Goal: Entertainment & Leisure: Consume media (video, audio)

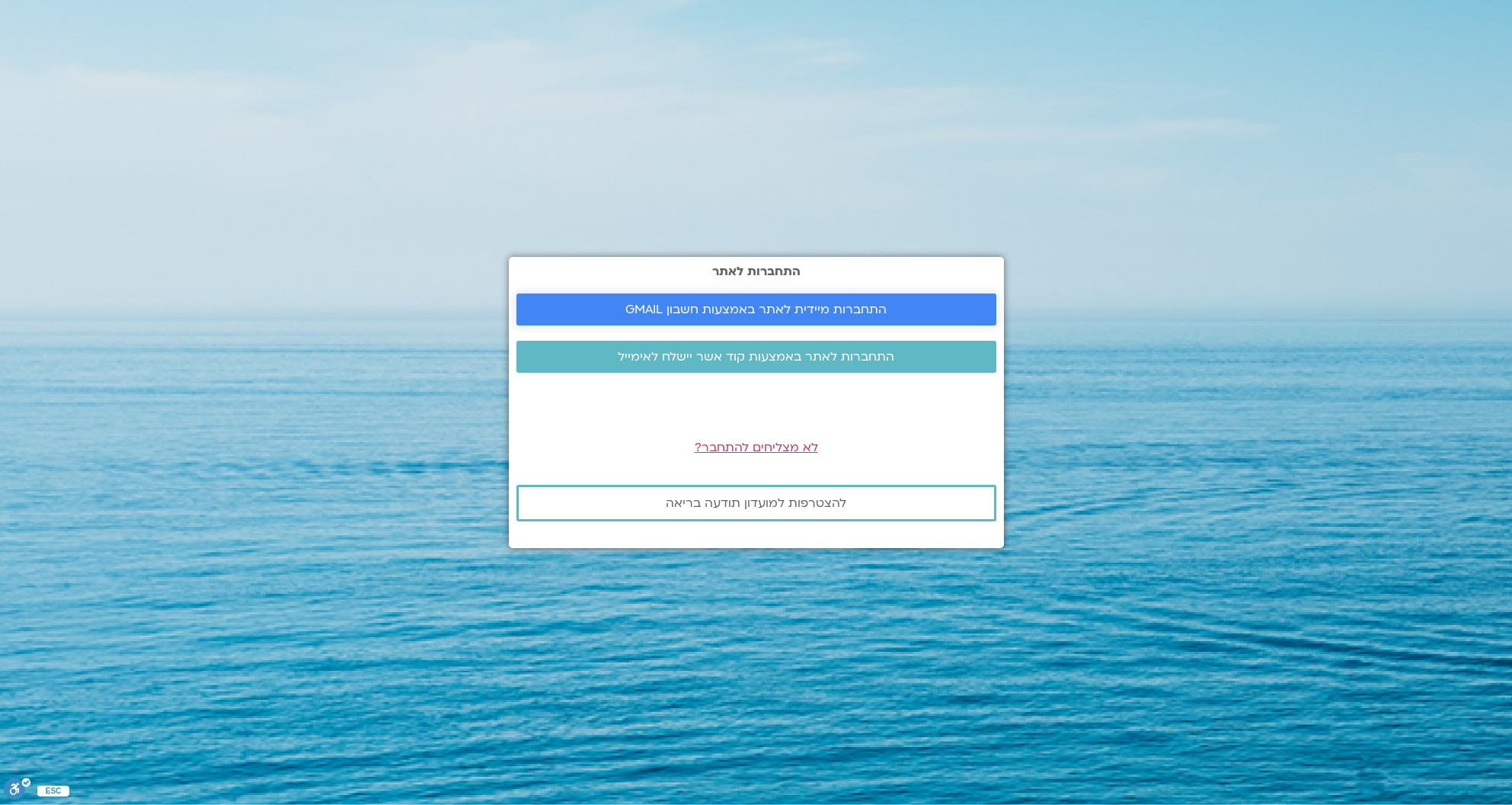
click at [636, 316] on span "התחברות מיידית לאתר באמצעות חשבון GMAIL" at bounding box center [756, 309] width 261 height 14
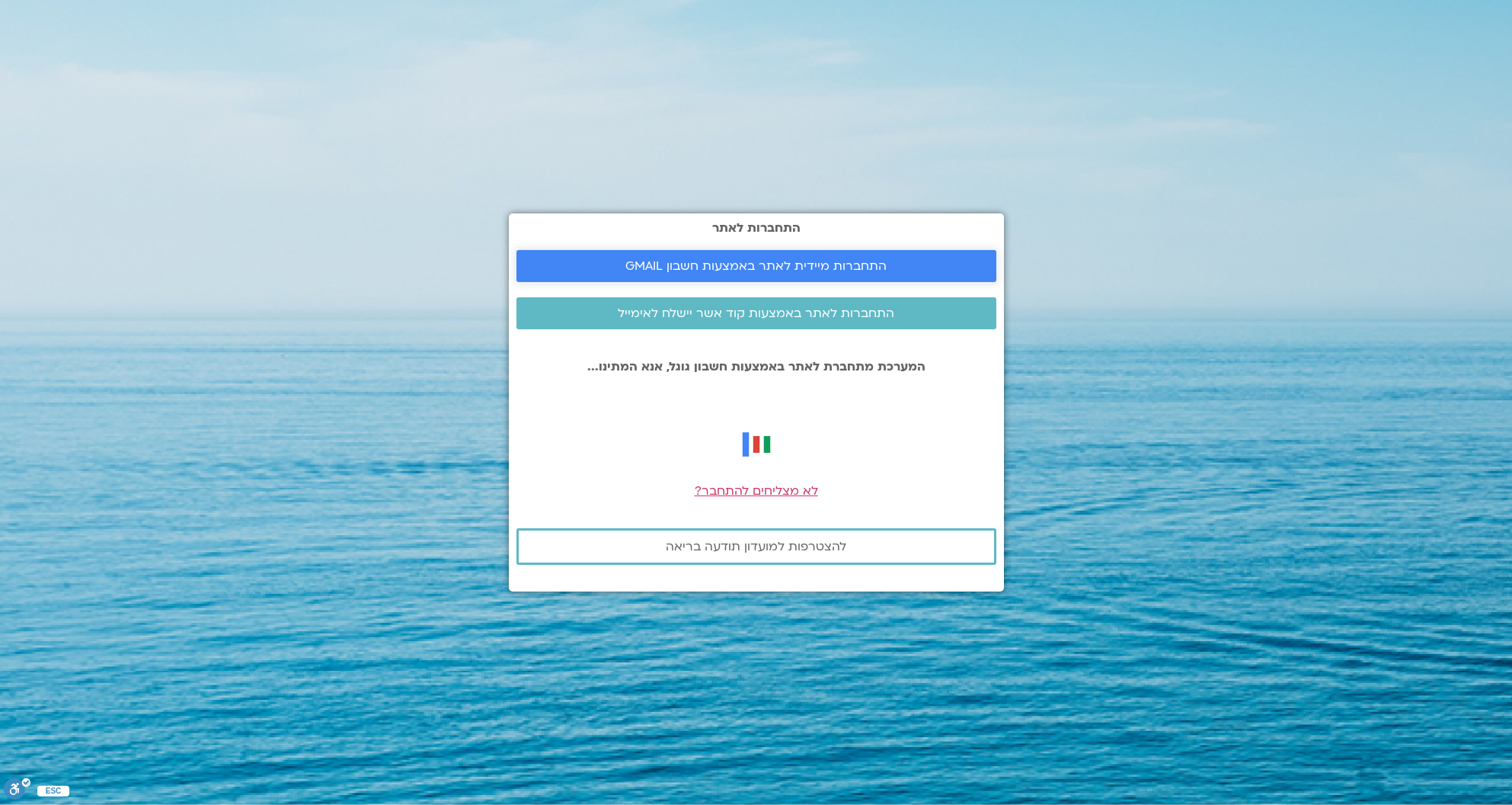
click at [746, 270] on span "התחברות מיידית לאתר באמצעות חשבון GMAIL" at bounding box center [756, 265] width 261 height 14
click at [594, 263] on span "התחברות מיידית לאתר באמצעות חשבון GMAIL" at bounding box center [756, 265] width 444 height 14
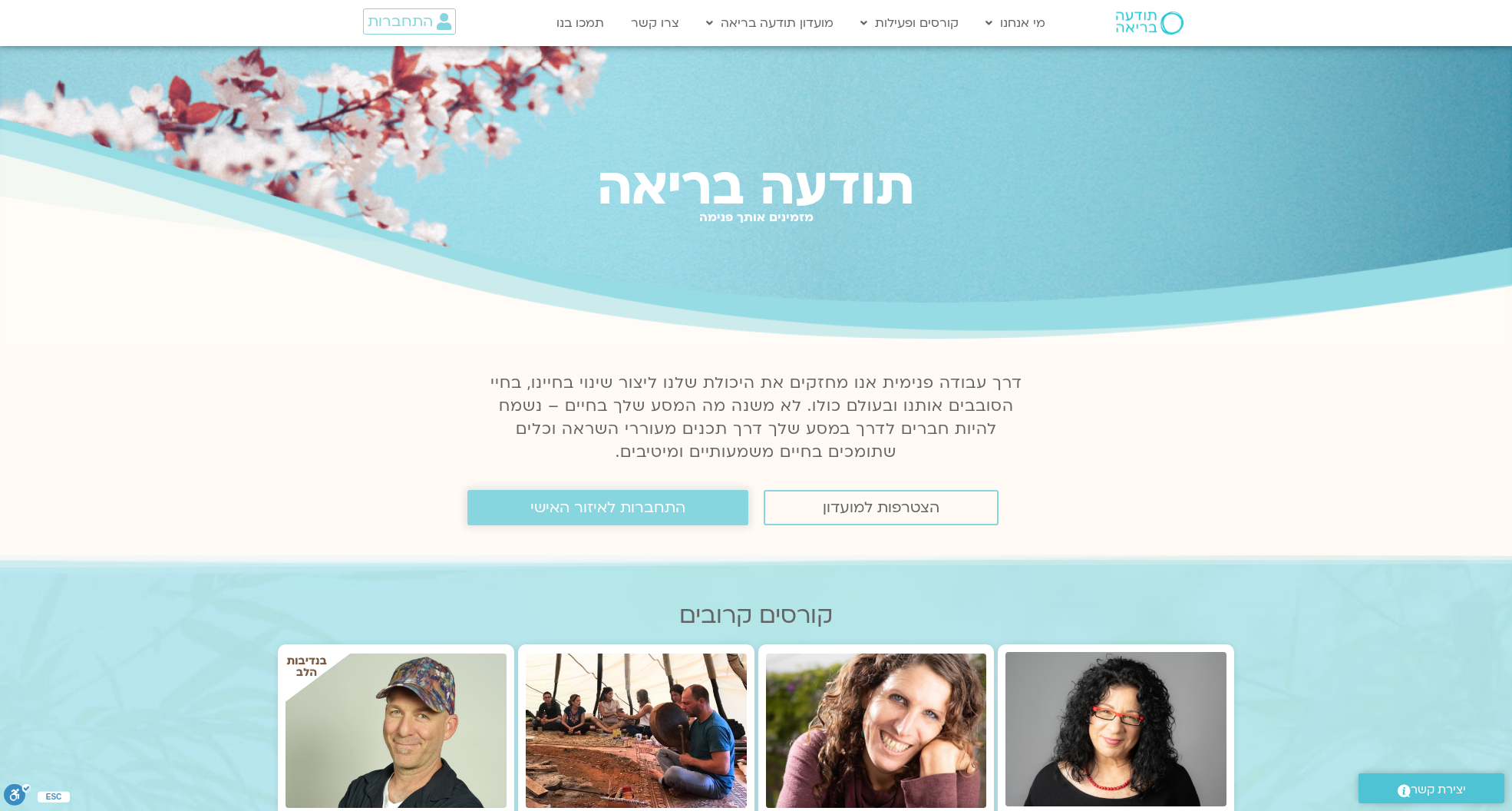
click at [640, 502] on span "התחברות לאיזור האישי" at bounding box center [607, 507] width 155 height 17
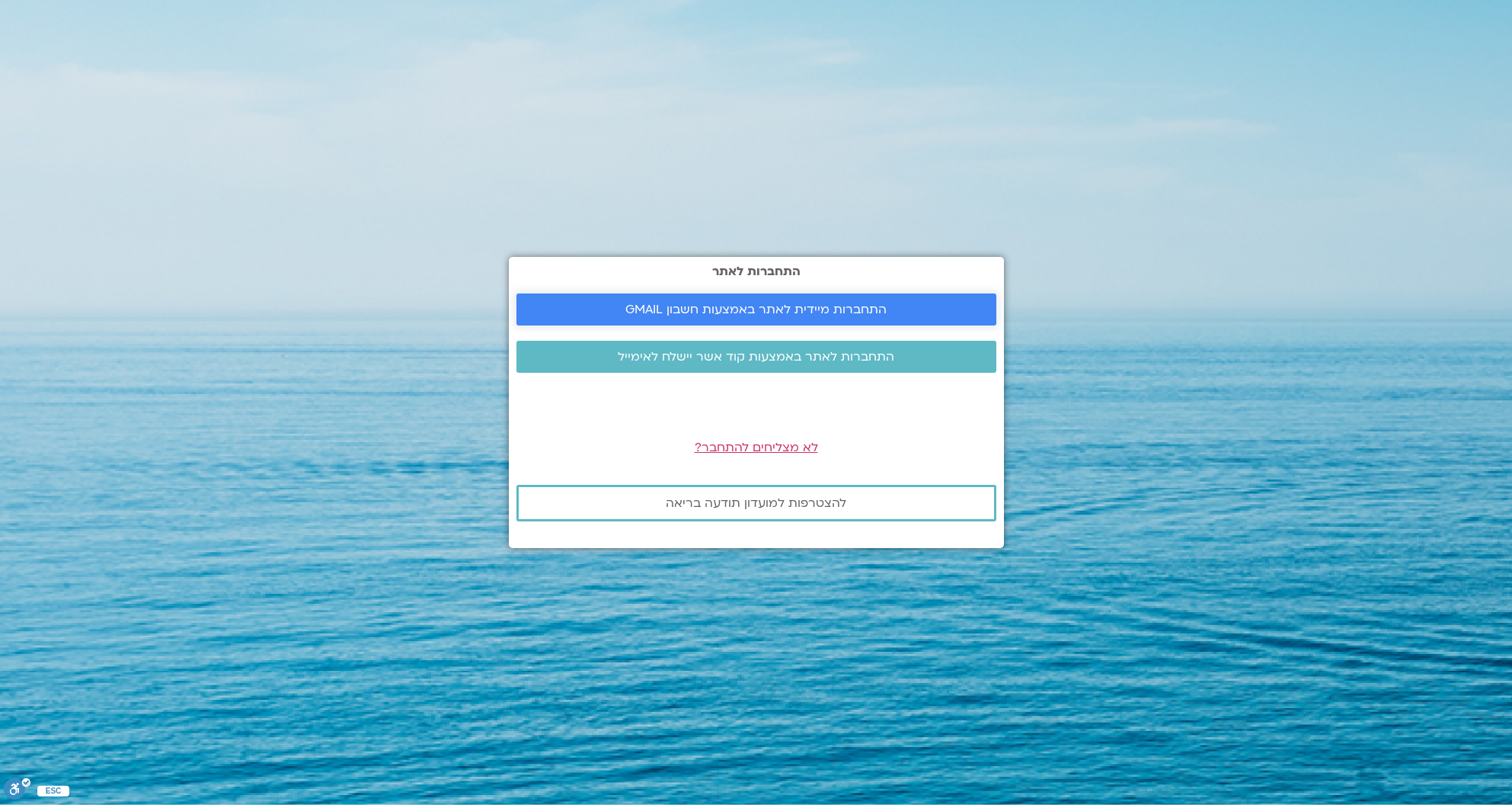
click at [699, 314] on span "התחברות מיידית לאתר באמצעות חשבון GMAIL" at bounding box center [756, 309] width 261 height 14
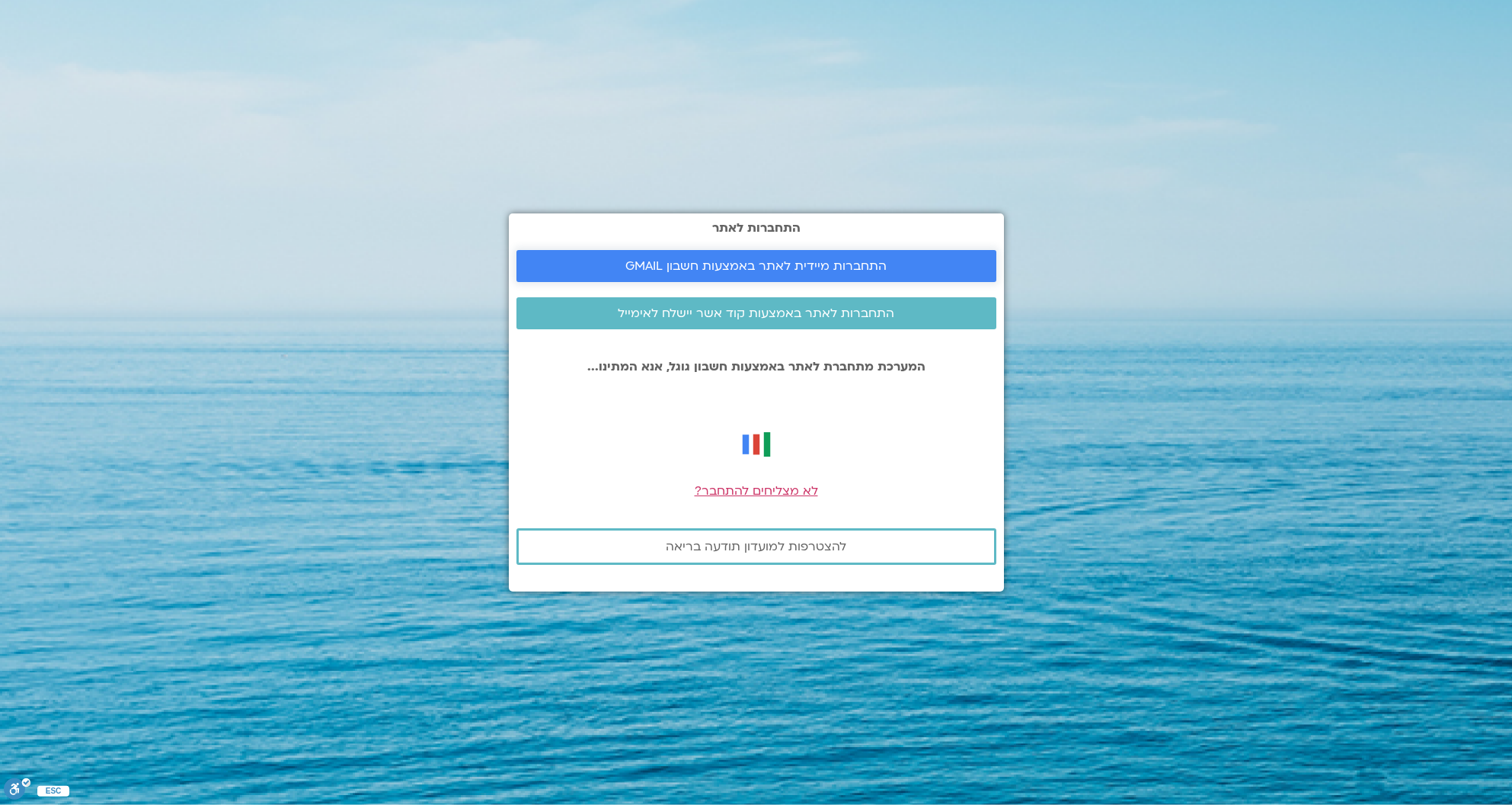
click at [719, 265] on span "התחברות מיידית לאתר באמצעות חשבון GMAIL" at bounding box center [756, 265] width 261 height 14
click at [778, 498] on span "לא מצליחים להתחבר?" at bounding box center [756, 490] width 124 height 17
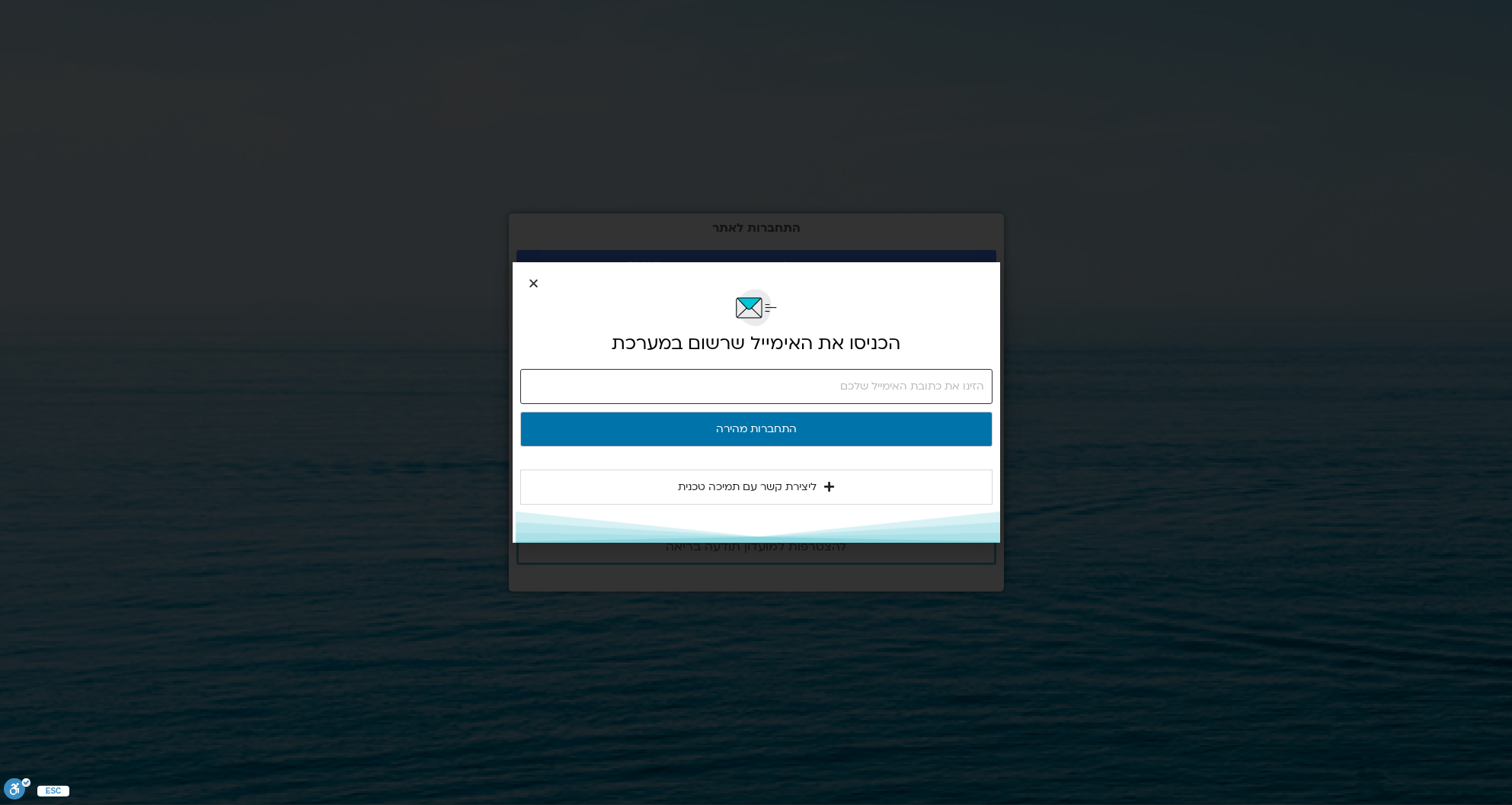
click at [651, 385] on input "email" at bounding box center [756, 386] width 473 height 35
type input "ך"
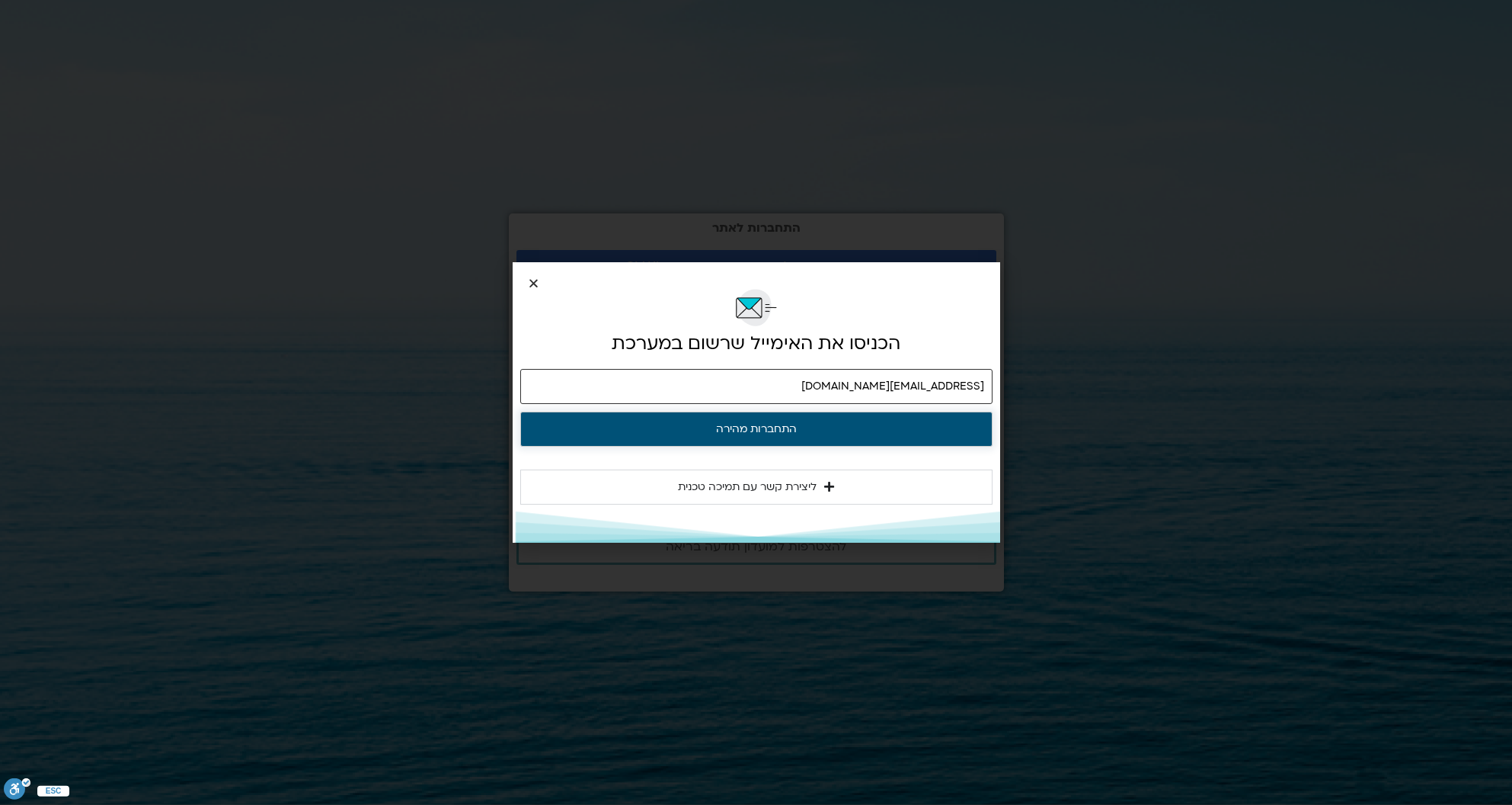
type input "lihisuchovolsky@gmail.com"
click at [716, 431] on button "התחברות מהירה" at bounding box center [756, 429] width 473 height 35
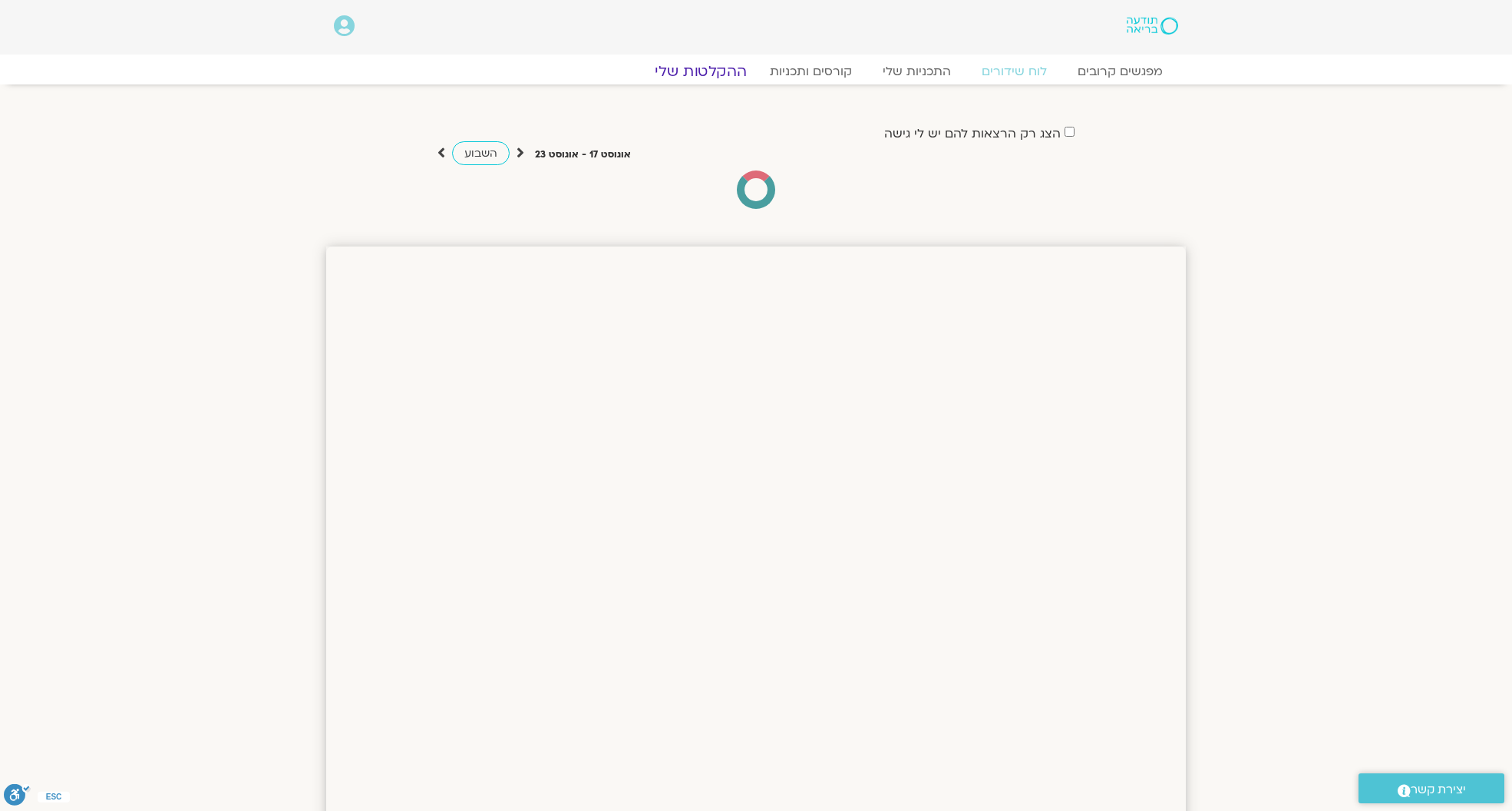
click at [713, 69] on link "ההקלטות שלי" at bounding box center [701, 71] width 129 height 19
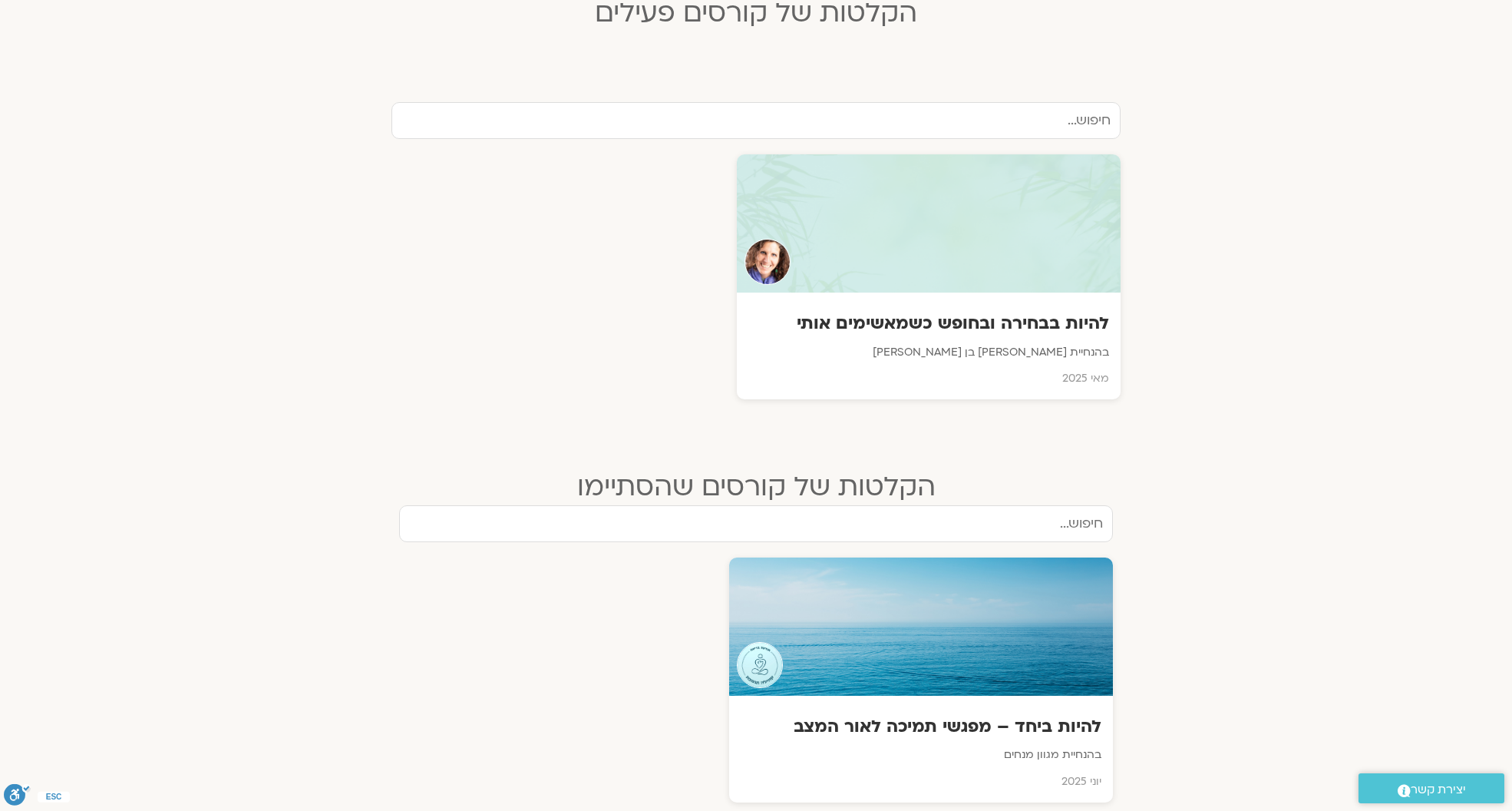
scroll to position [451, 0]
click at [917, 348] on p "בהנחיית שאנייה כהן בן חיים" at bounding box center [929, 353] width 365 height 19
click at [1084, 326] on h3 "להיות בבחירה ובחופש כשמאשימים אותי" at bounding box center [929, 324] width 365 height 23
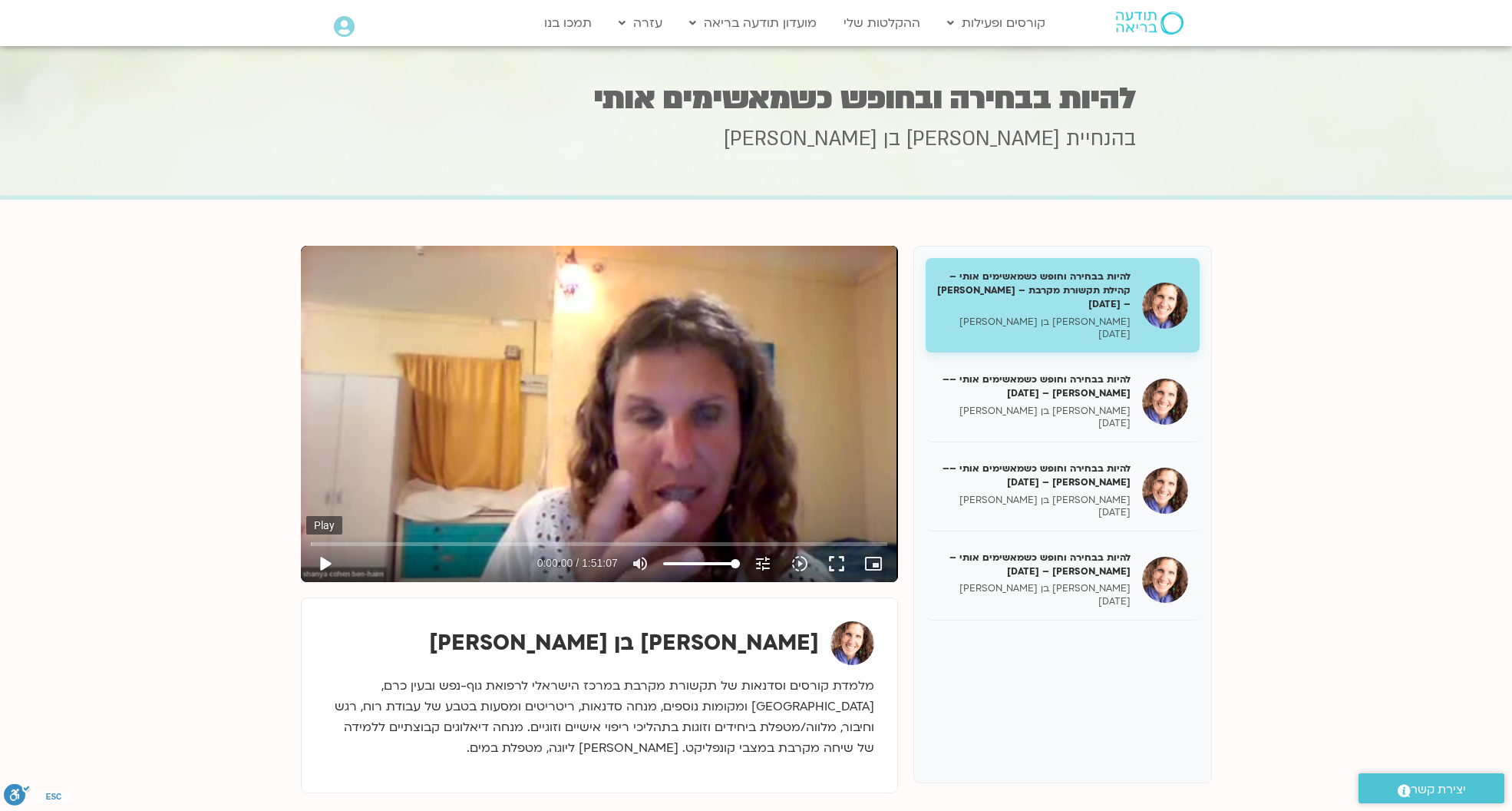
click at [328, 565] on button "play_arrow" at bounding box center [324, 563] width 37 height 37
click at [322, 565] on button "pause" at bounding box center [324, 563] width 37 height 37
type input "6.069033"
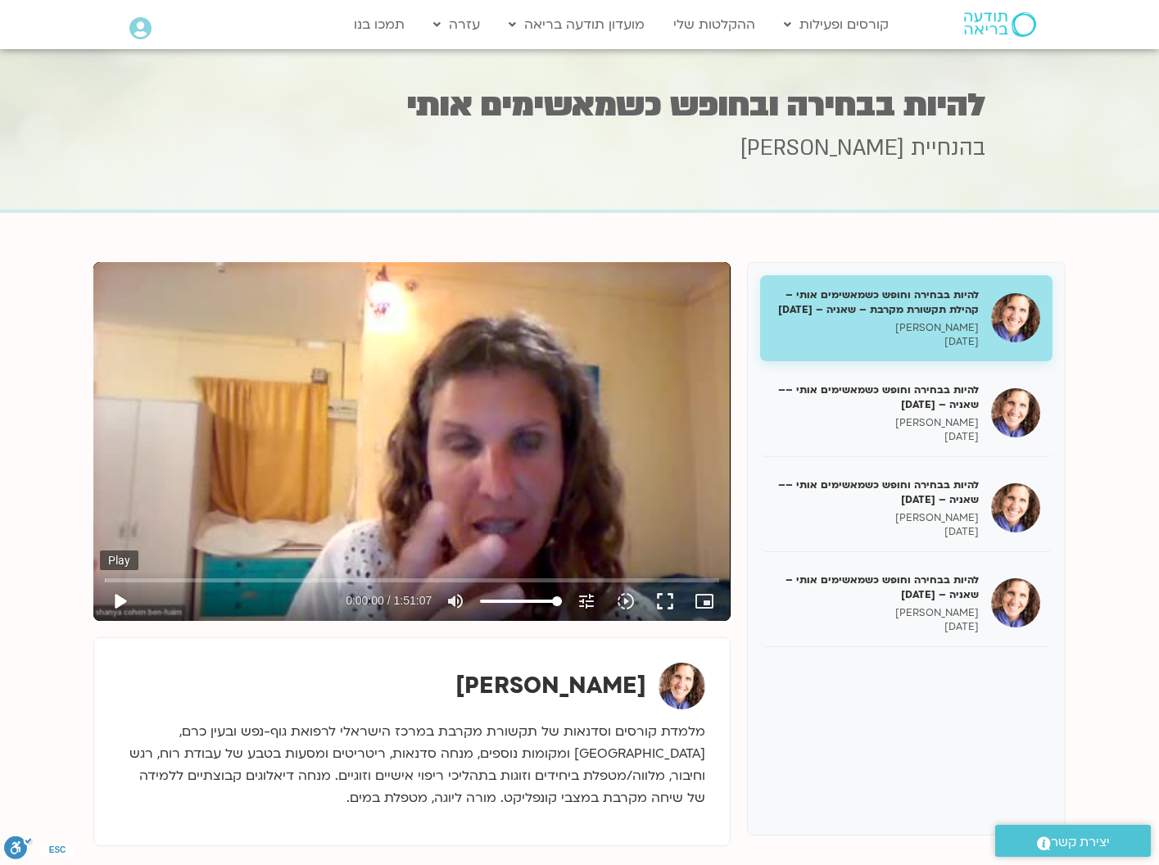
click at [119, 599] on button "play_arrow" at bounding box center [119, 600] width 39 height 39
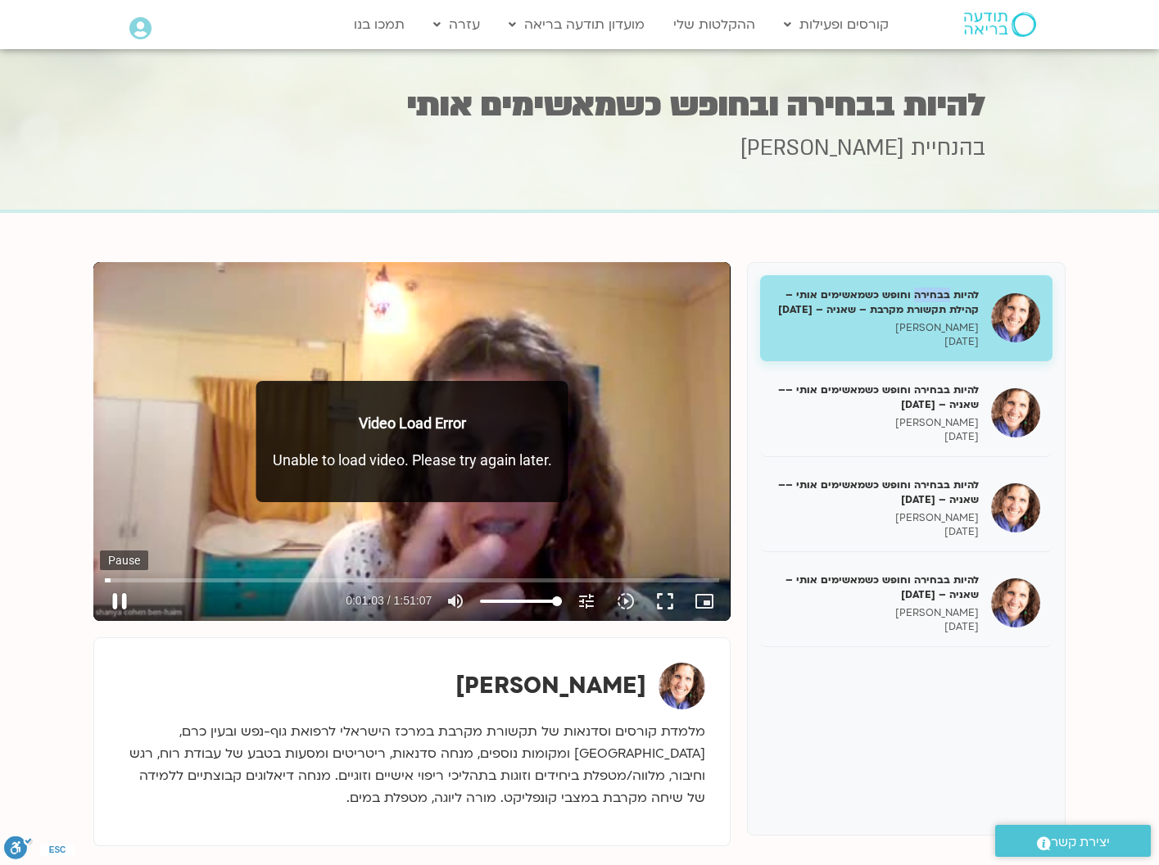
click at [125, 603] on button "pause" at bounding box center [119, 600] width 39 height 39
type input "63.957333"
click at [125, 598] on button "play_arrow" at bounding box center [119, 600] width 39 height 39
click at [553, 403] on div "Video Load Error Unable to load video. Please try again later." at bounding box center [412, 441] width 312 height 121
click at [112, 601] on button "pause" at bounding box center [119, 600] width 39 height 39
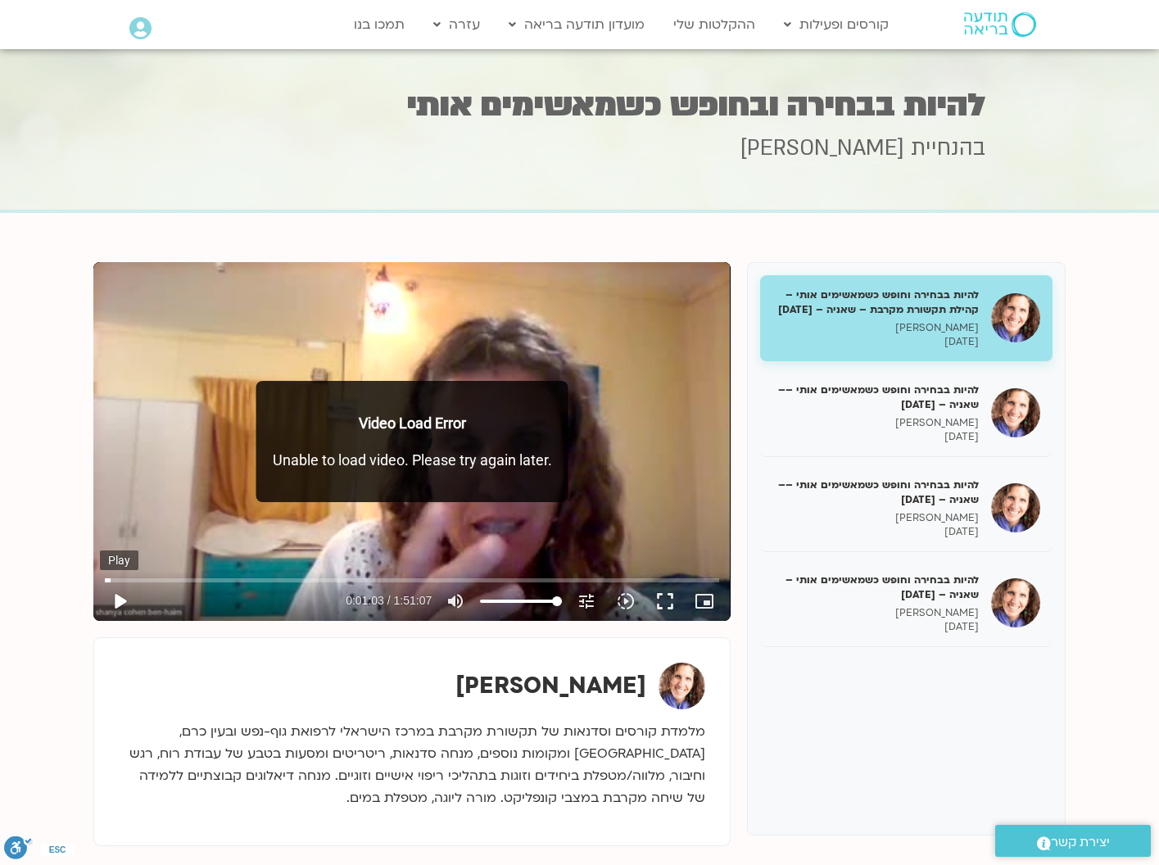
click at [119, 603] on button "play_arrow" at bounding box center [119, 600] width 39 height 39
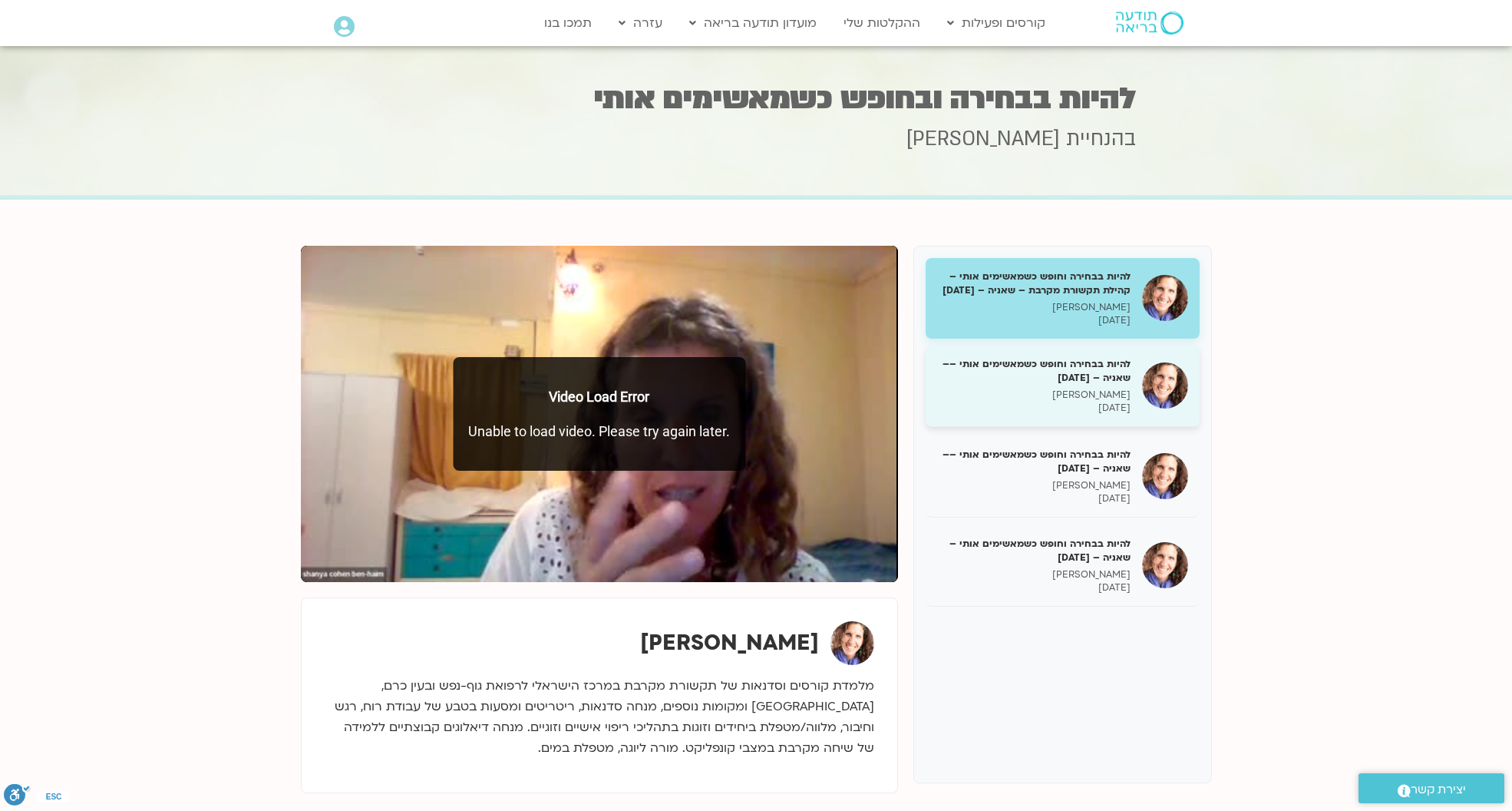
click at [1082, 384] on h5 "להיות בבחירה וחופש כשמאשימים אותי –– שאניה – [DATE]" at bounding box center [1034, 370] width 193 height 27
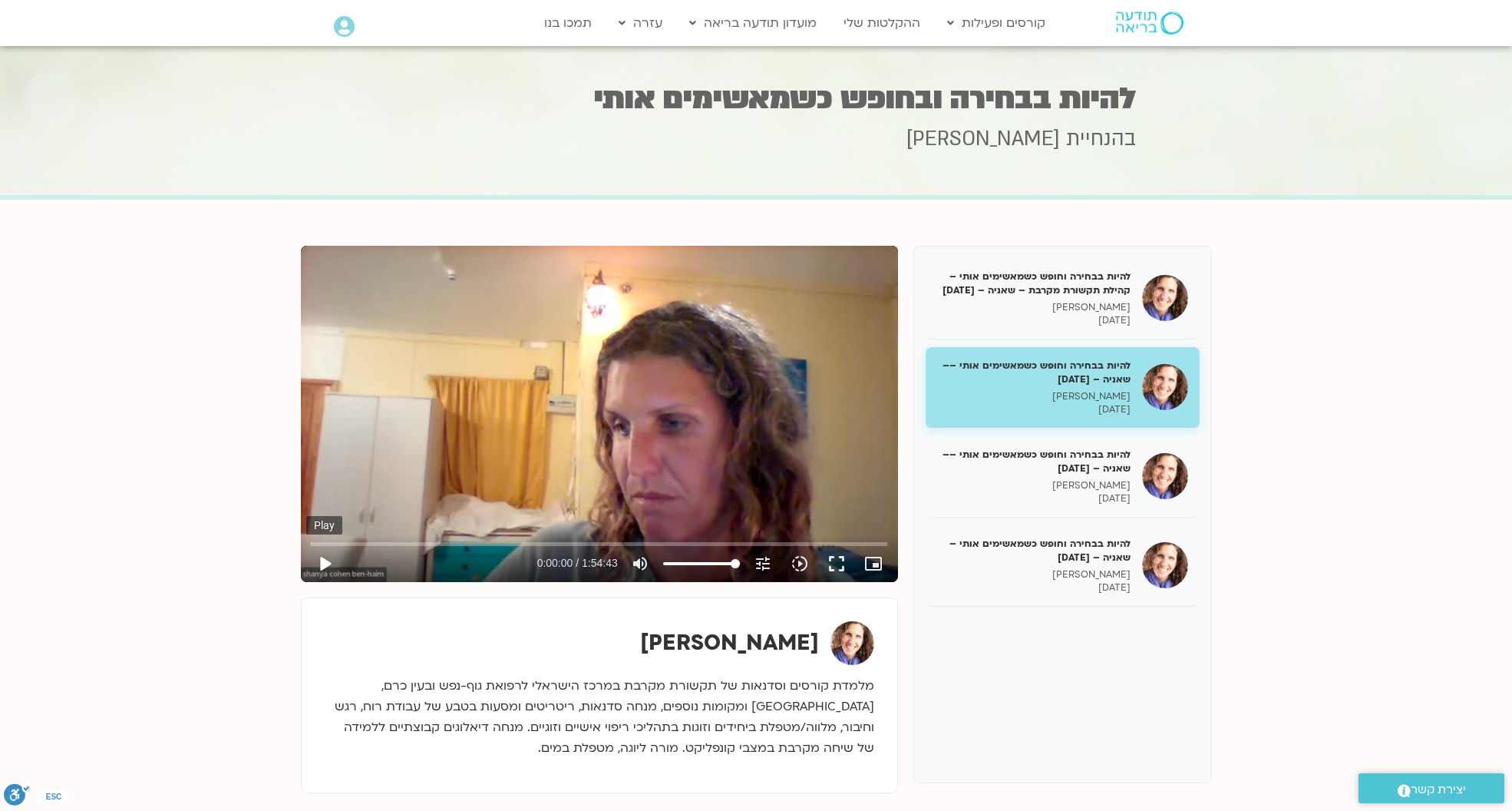
click at [324, 561] on button "play_arrow" at bounding box center [324, 563] width 37 height 37
click at [340, 541] on input "Seek" at bounding box center [599, 544] width 576 height 9
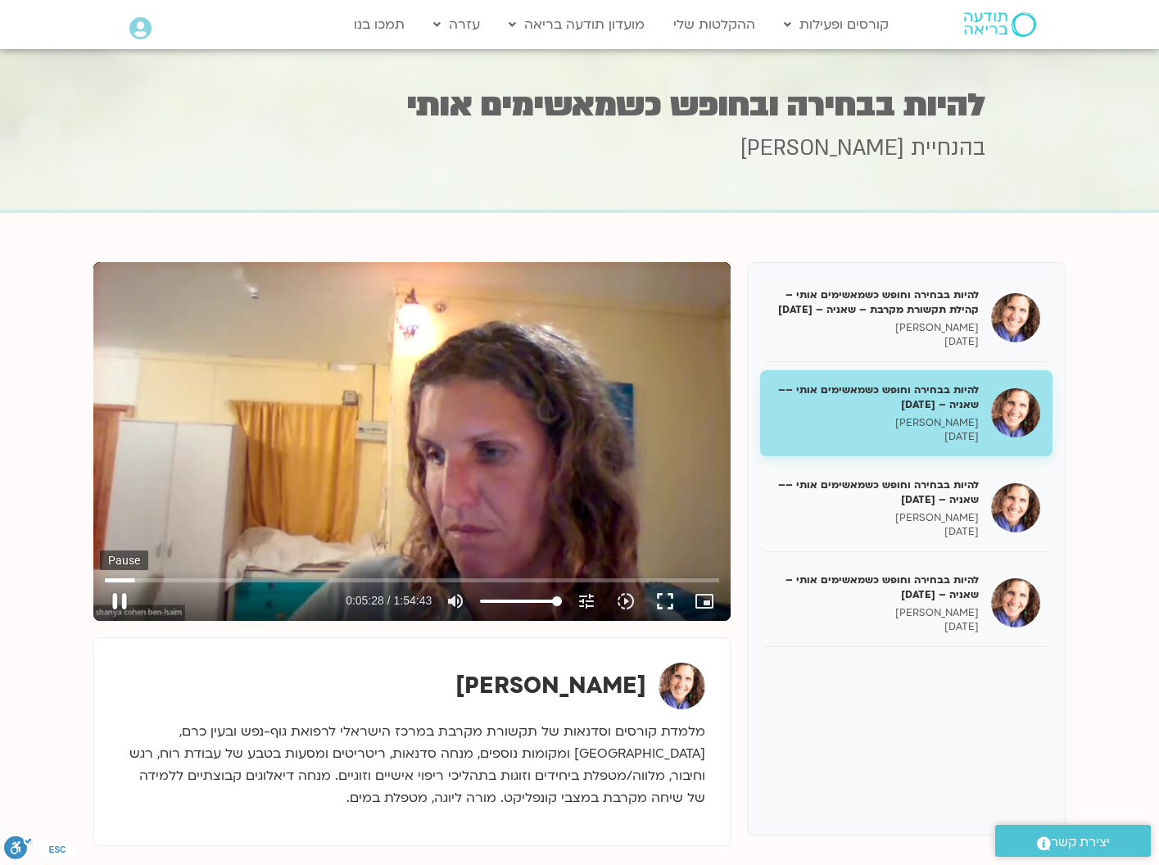
click at [107, 600] on button "pause" at bounding box center [119, 600] width 39 height 39
type input "328.551606"
click at [121, 603] on button "play_arrow" at bounding box center [119, 600] width 39 height 39
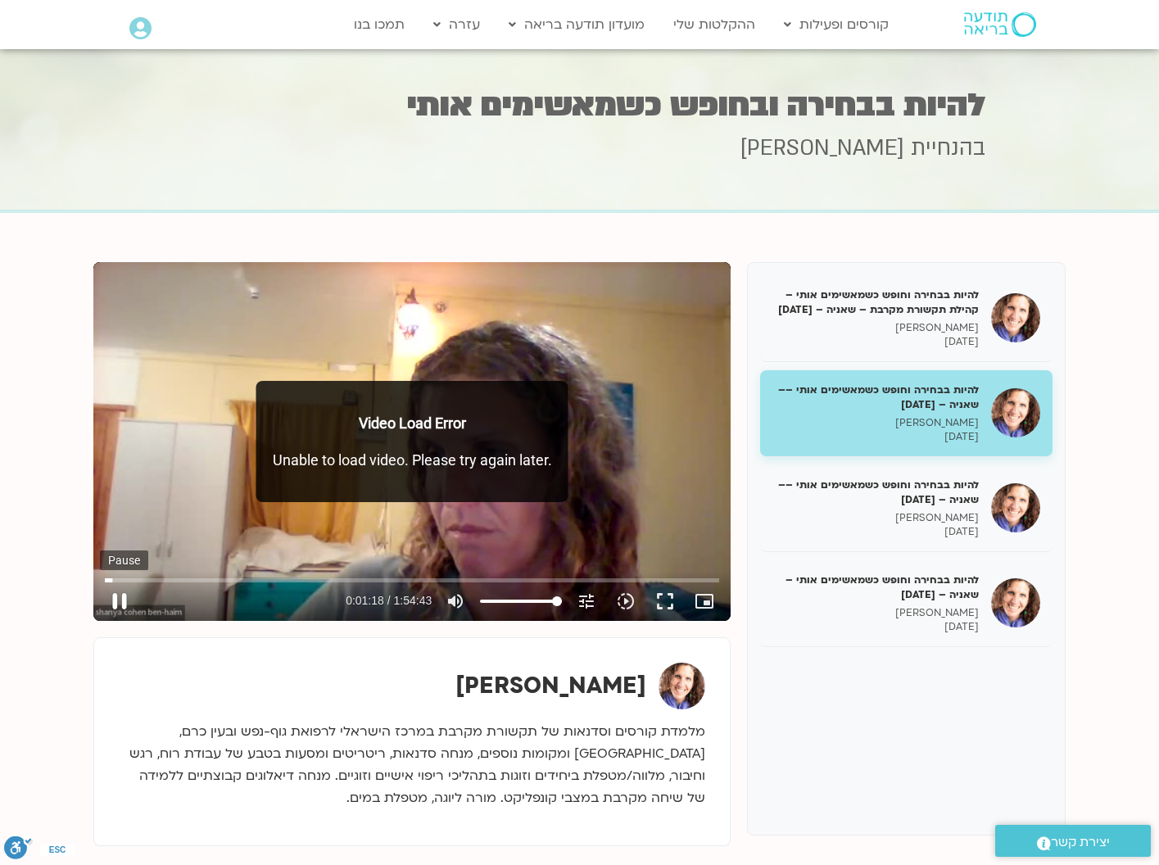
click at [114, 603] on button "pause" at bounding box center [119, 600] width 39 height 39
type input "78.759038"
